Goal: Use online tool/utility: Utilize a website feature to perform a specific function

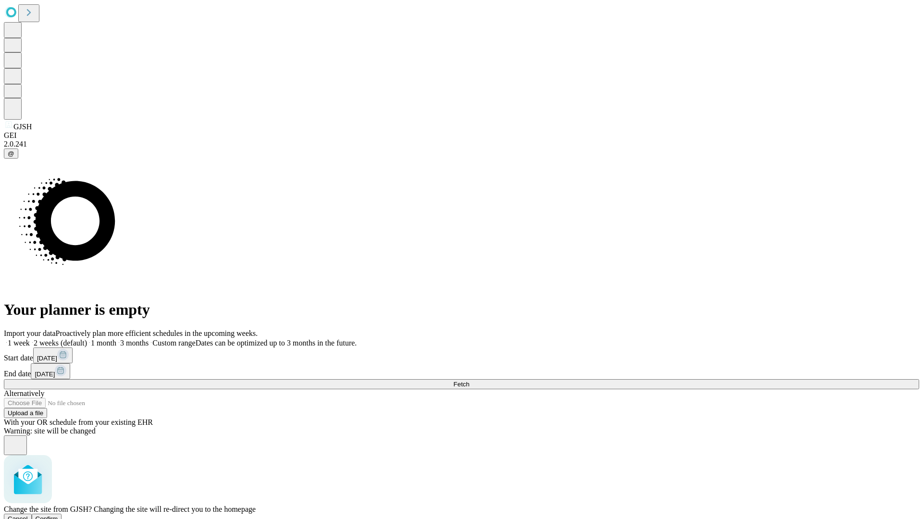
click at [58, 516] on span "Confirm" at bounding box center [47, 519] width 23 height 7
click at [87, 339] on label "2 weeks (default)" at bounding box center [58, 343] width 57 height 8
click at [469, 381] on span "Fetch" at bounding box center [462, 384] width 16 height 7
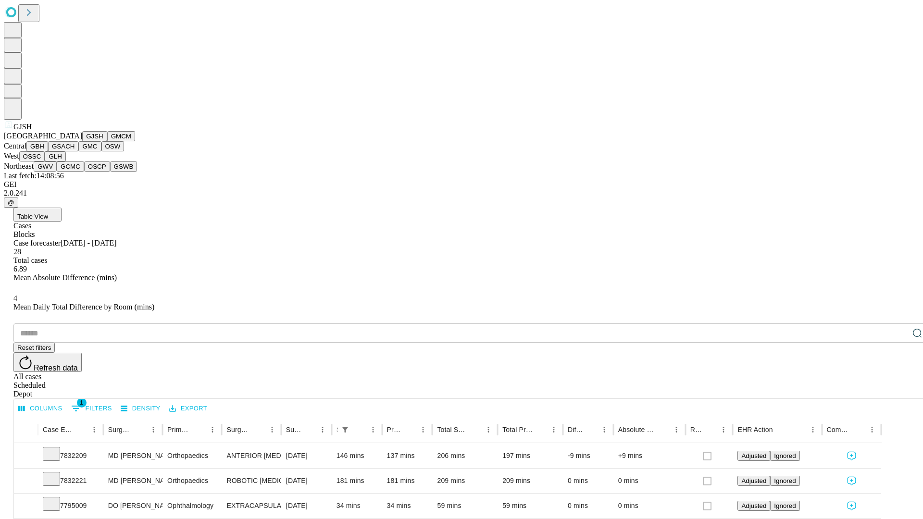
click at [107, 141] on button "GMCM" at bounding box center [121, 136] width 28 height 10
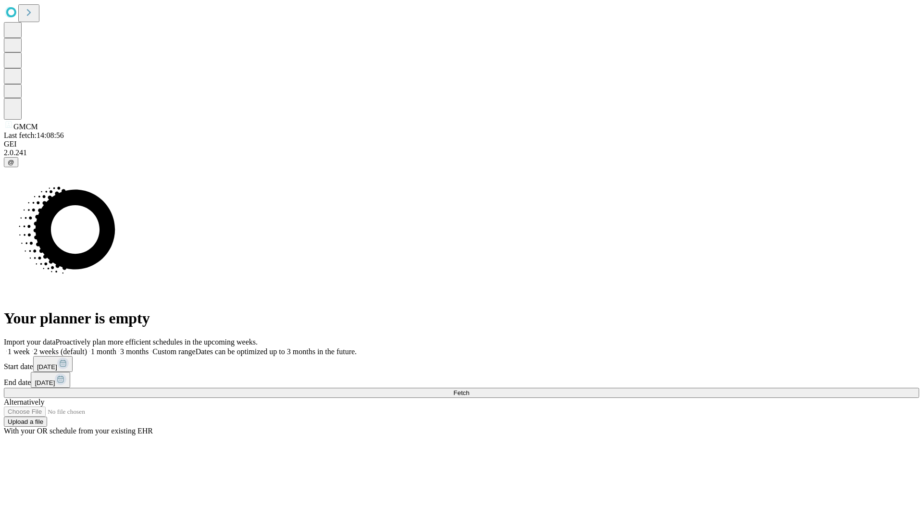
click at [87, 348] on label "2 weeks (default)" at bounding box center [58, 352] width 57 height 8
click at [469, 390] on span "Fetch" at bounding box center [462, 393] width 16 height 7
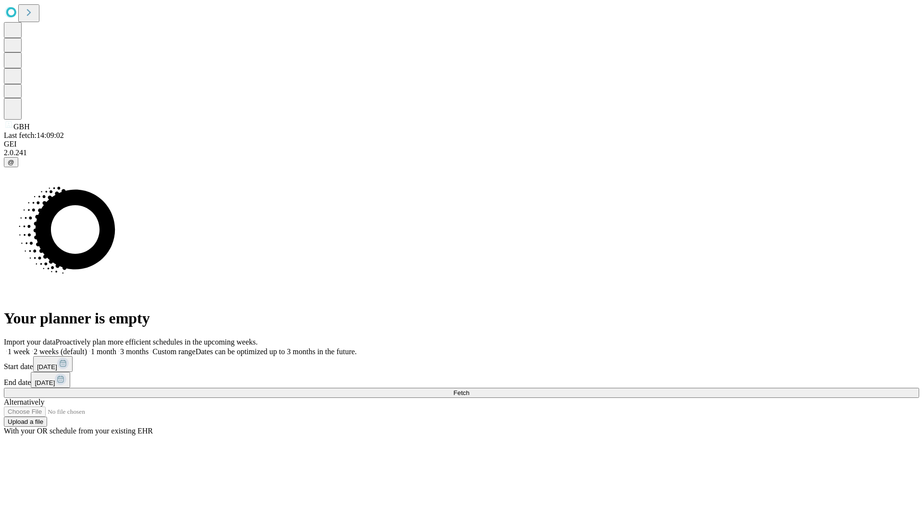
click at [87, 348] on label "2 weeks (default)" at bounding box center [58, 352] width 57 height 8
click at [469, 390] on span "Fetch" at bounding box center [462, 393] width 16 height 7
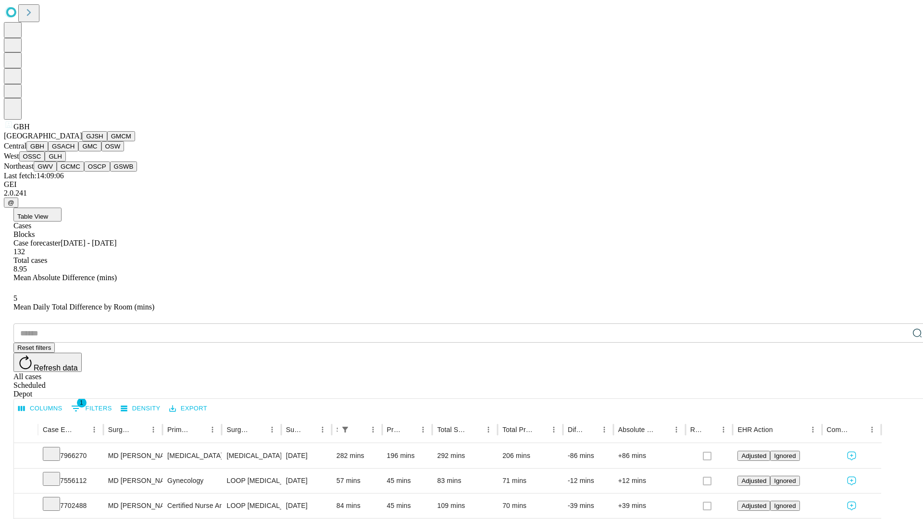
click at [75, 151] on button "GSACH" at bounding box center [63, 146] width 30 height 10
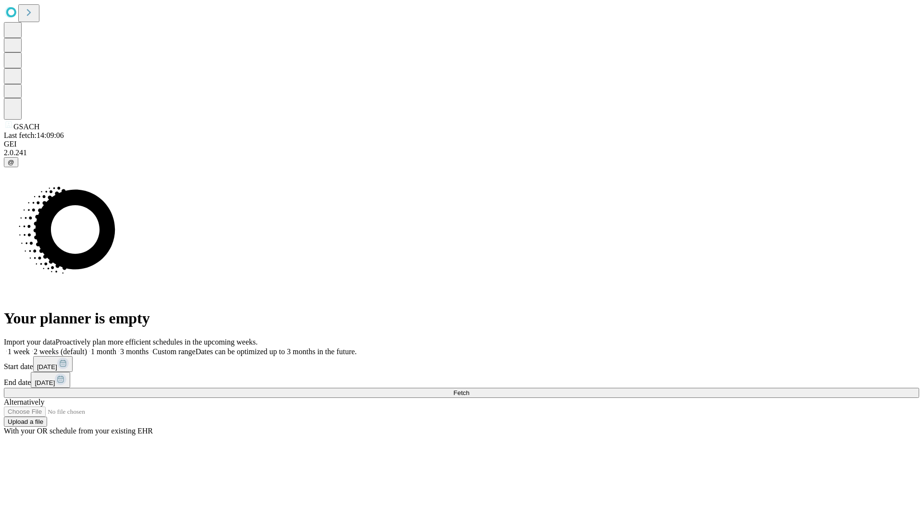
click at [87, 348] on label "2 weeks (default)" at bounding box center [58, 352] width 57 height 8
click at [469, 390] on span "Fetch" at bounding box center [462, 393] width 16 height 7
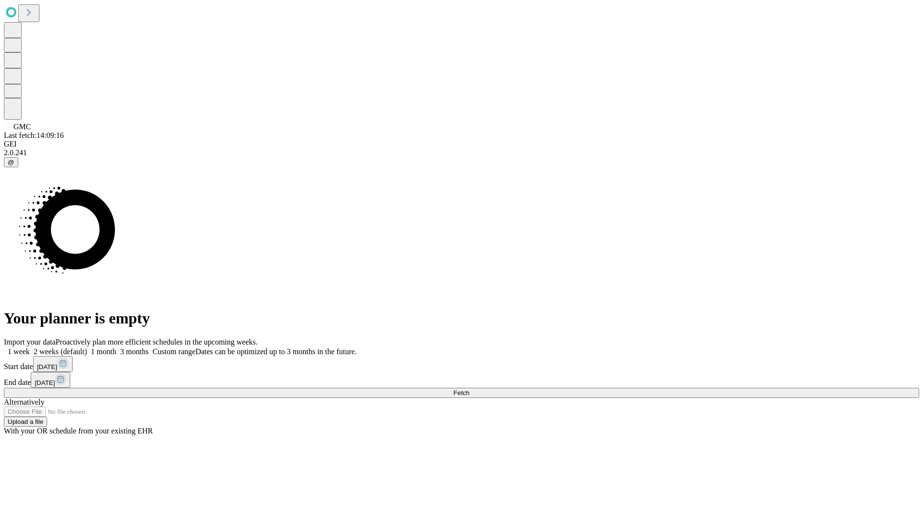
click at [87, 348] on label "2 weeks (default)" at bounding box center [58, 352] width 57 height 8
click at [469, 390] on span "Fetch" at bounding box center [462, 393] width 16 height 7
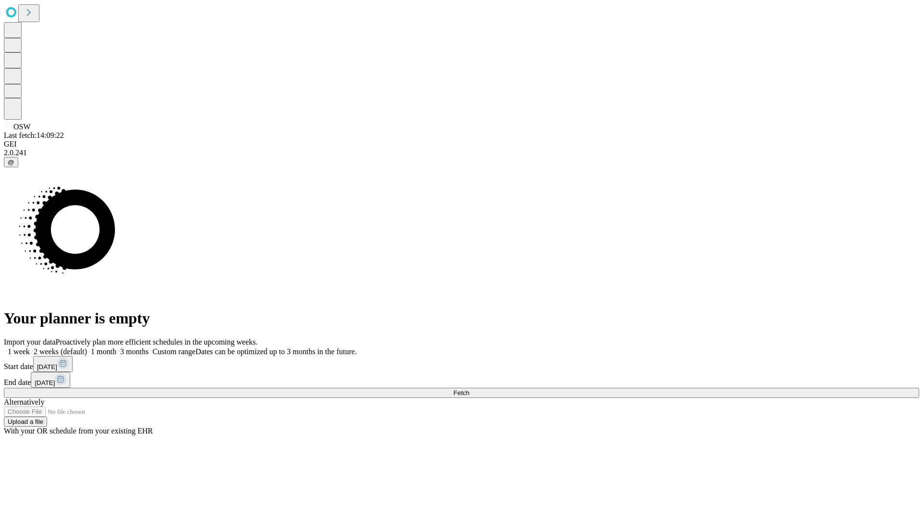
click at [87, 348] on label "2 weeks (default)" at bounding box center [58, 352] width 57 height 8
click at [469, 390] on span "Fetch" at bounding box center [462, 393] width 16 height 7
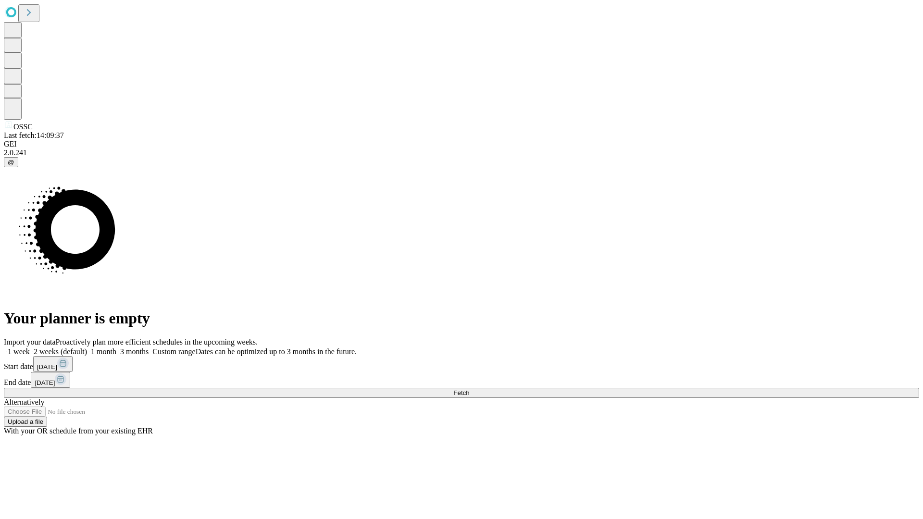
click at [87, 348] on label "2 weeks (default)" at bounding box center [58, 352] width 57 height 8
click at [469, 390] on span "Fetch" at bounding box center [462, 393] width 16 height 7
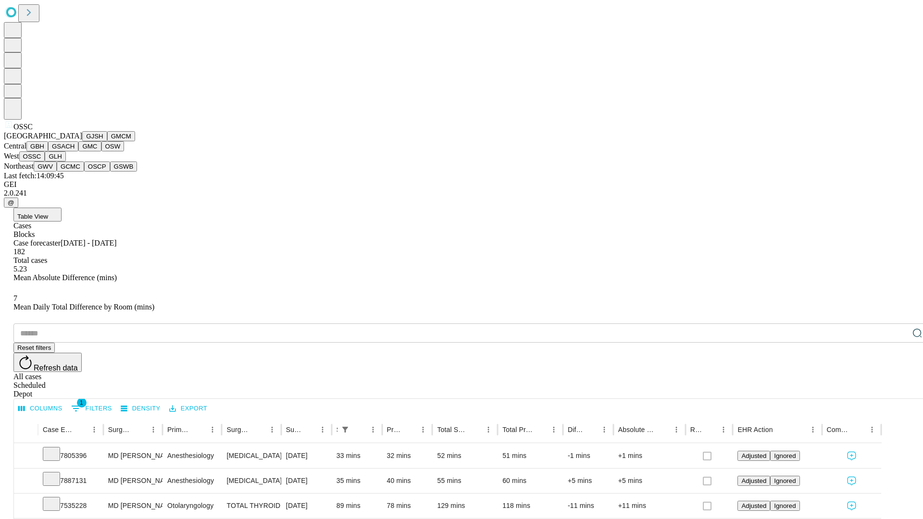
click at [65, 162] on button "GLH" at bounding box center [55, 156] width 21 height 10
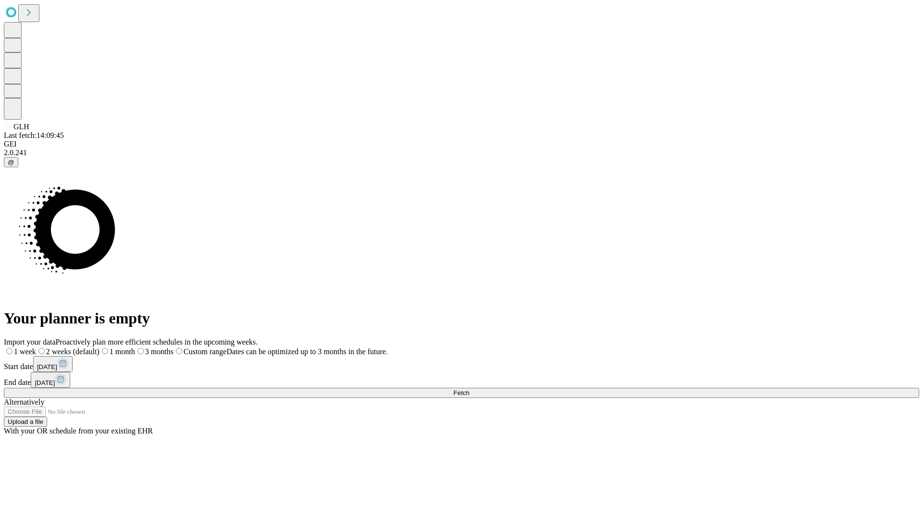
click at [100, 348] on label "2 weeks (default)" at bounding box center [67, 352] width 63 height 8
click at [469, 390] on span "Fetch" at bounding box center [462, 393] width 16 height 7
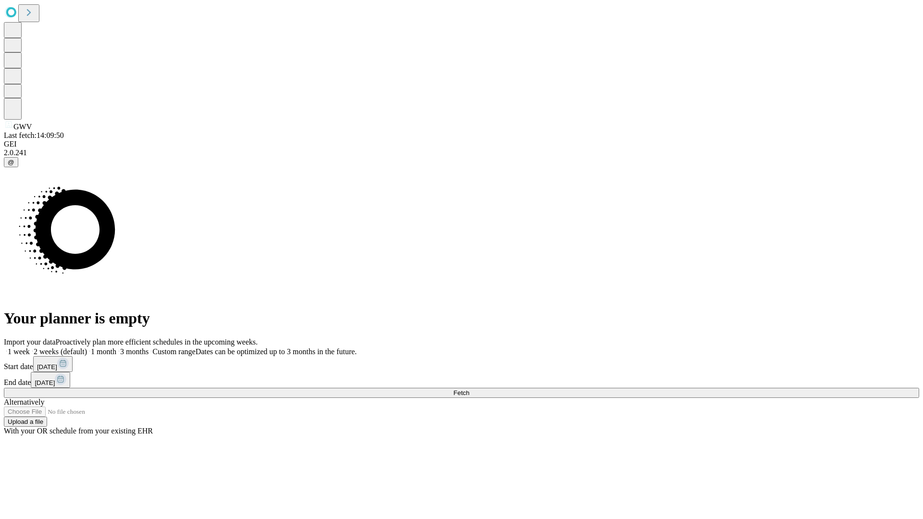
click at [87, 348] on label "2 weeks (default)" at bounding box center [58, 352] width 57 height 8
click at [469, 390] on span "Fetch" at bounding box center [462, 393] width 16 height 7
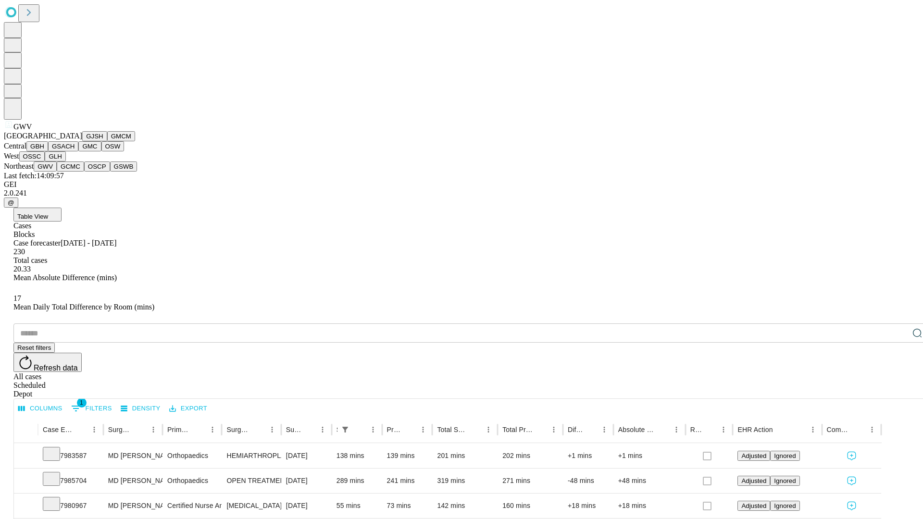
click at [75, 172] on button "GCMC" at bounding box center [70, 167] width 27 height 10
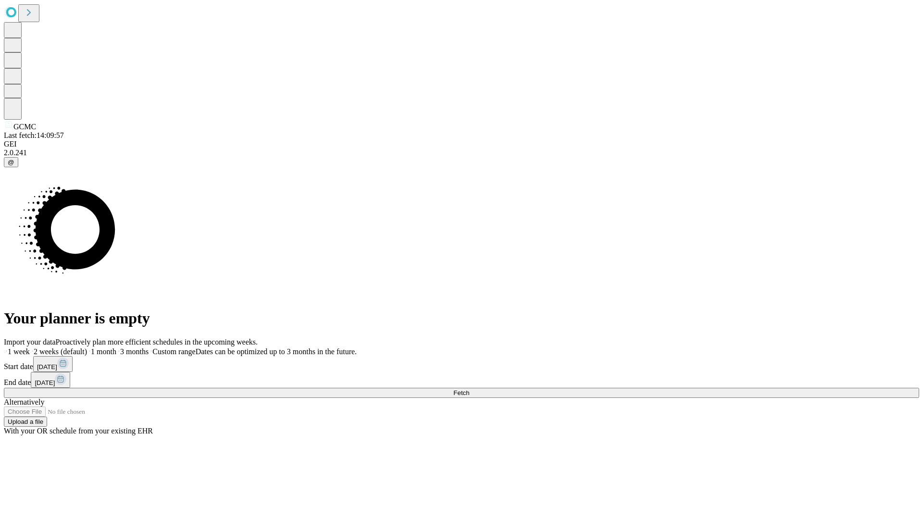
click at [87, 348] on label "2 weeks (default)" at bounding box center [58, 352] width 57 height 8
click at [469, 390] on span "Fetch" at bounding box center [462, 393] width 16 height 7
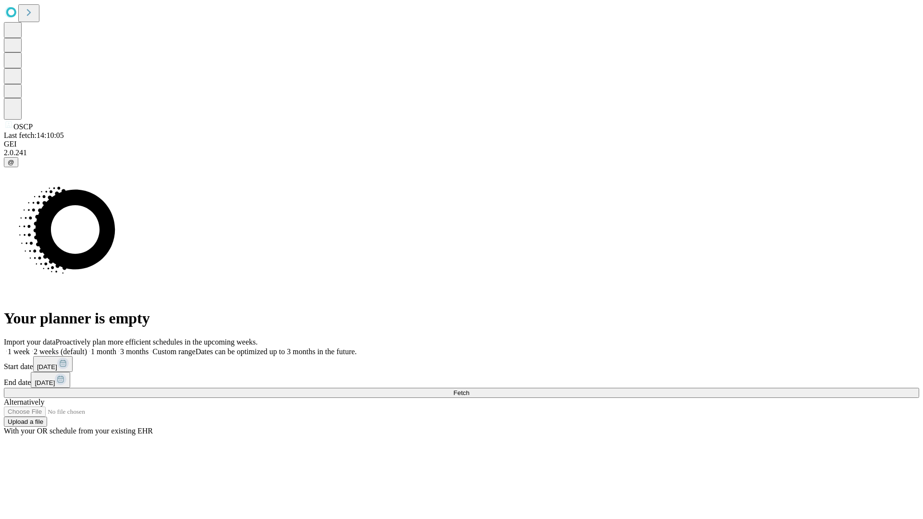
click at [87, 348] on label "2 weeks (default)" at bounding box center [58, 352] width 57 height 8
click at [469, 390] on span "Fetch" at bounding box center [462, 393] width 16 height 7
